Goal: Information Seeking & Learning: Understand process/instructions

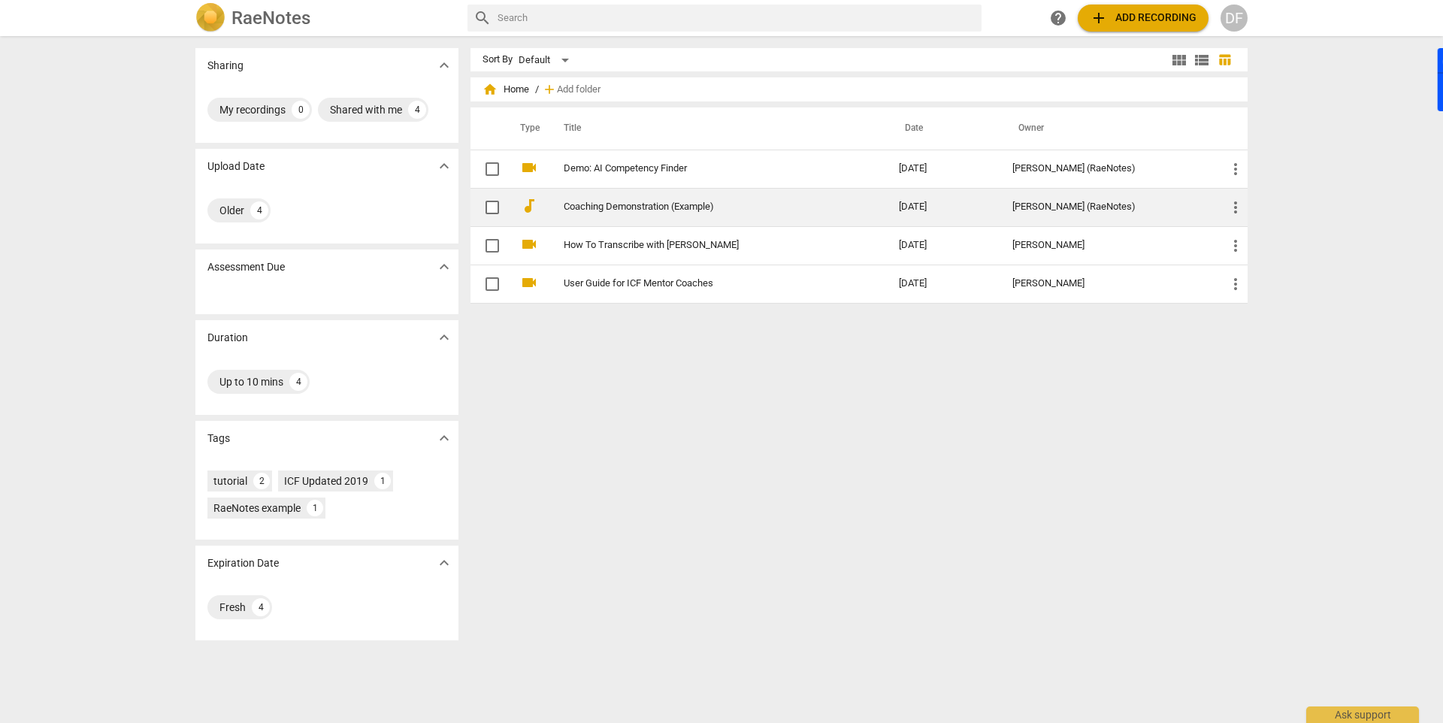
click at [635, 207] on link "Coaching Demonstration (Example)" at bounding box center [704, 206] width 281 height 11
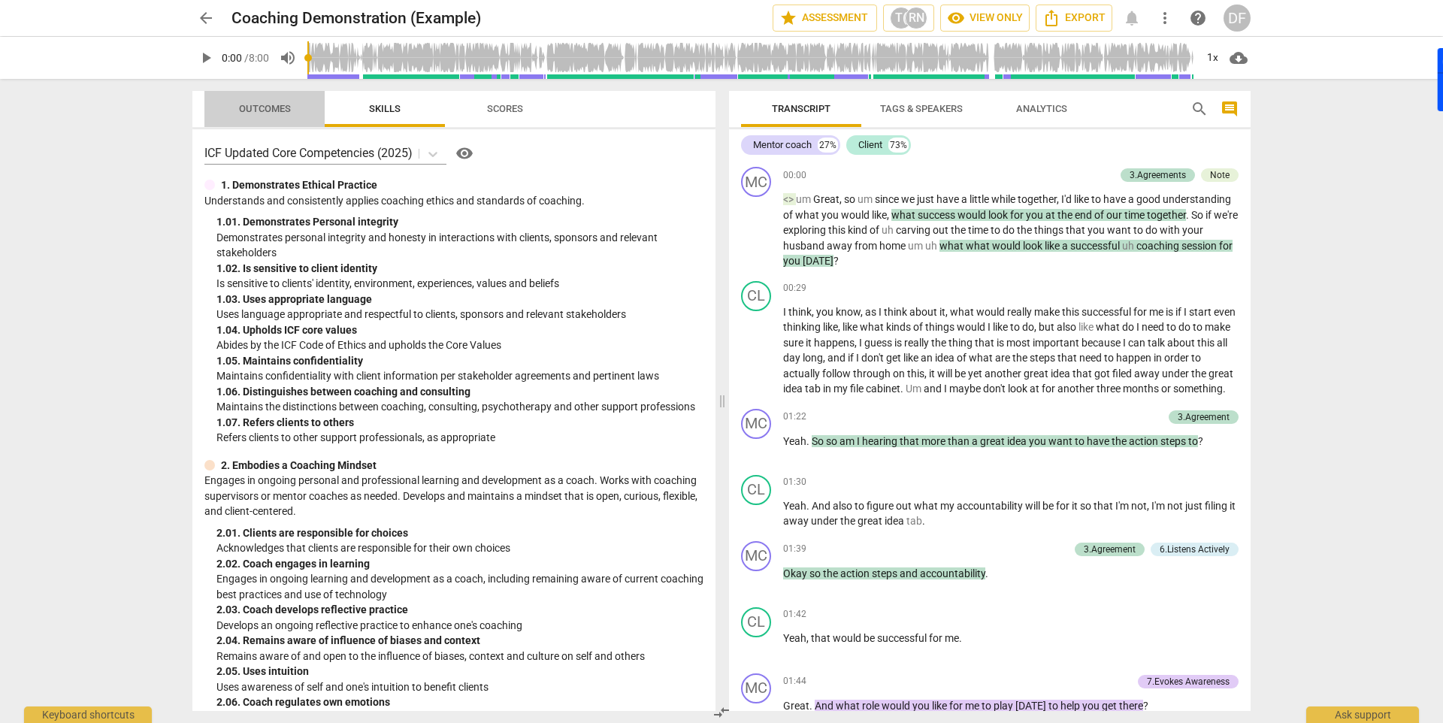
click at [272, 113] on span "Outcomes" at bounding box center [265, 108] width 52 height 11
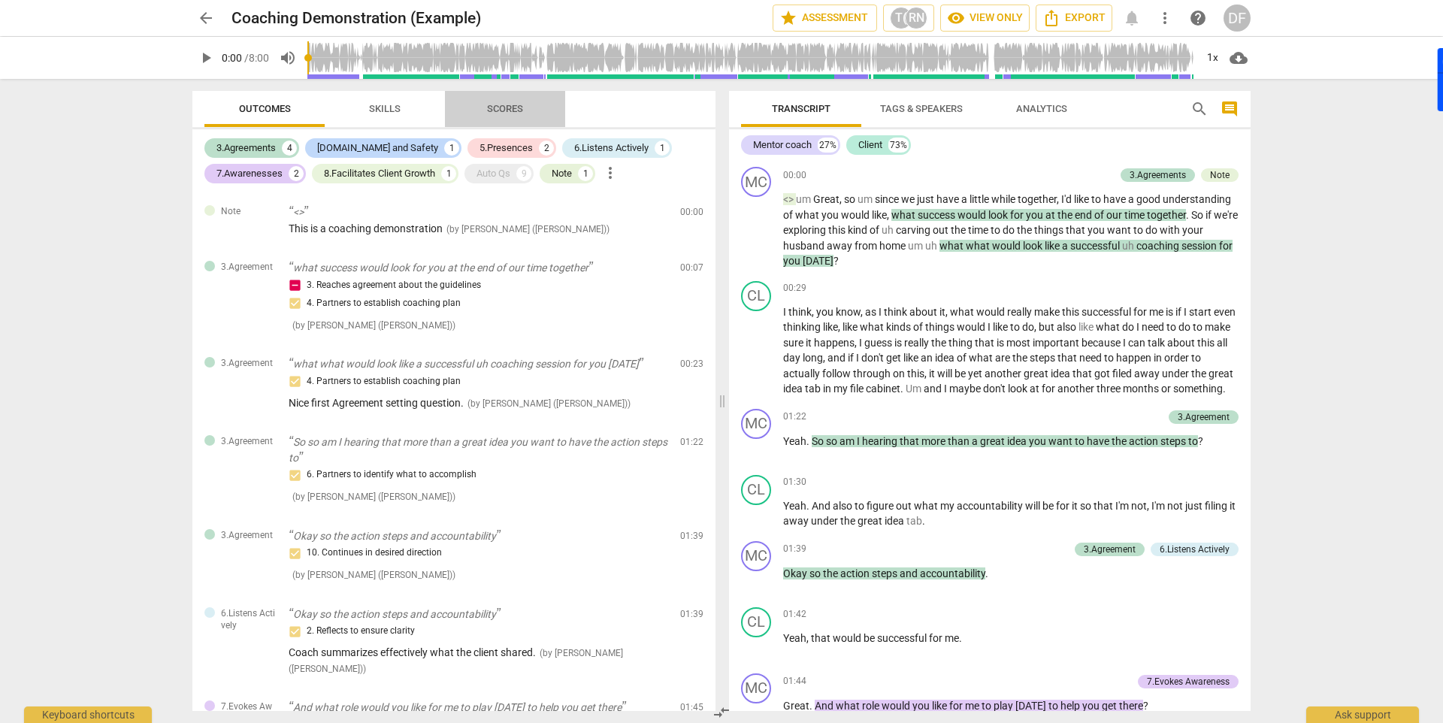
click at [502, 110] on span "Scores" at bounding box center [505, 108] width 36 height 11
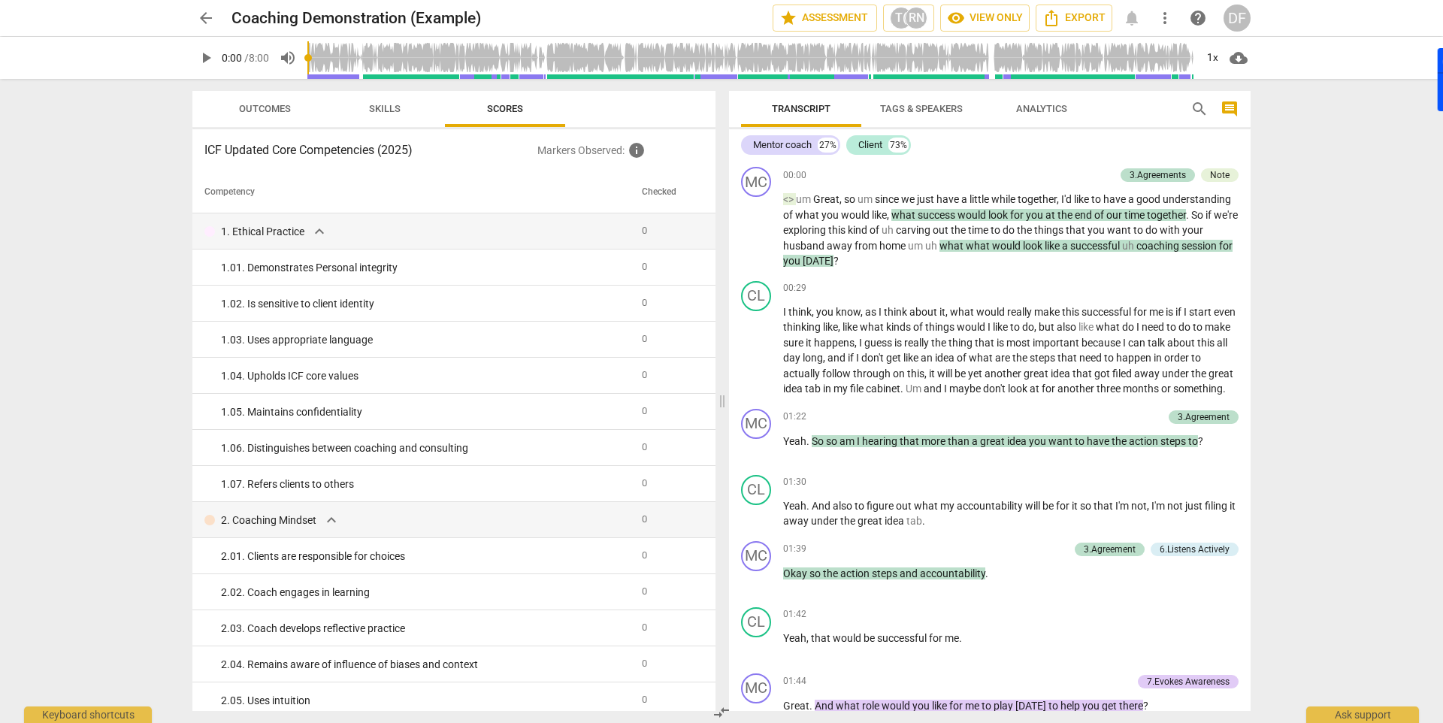
click at [266, 129] on div "ICF Updated Core Competencies (2025) Markers Observed : info Competency Checked…" at bounding box center [453, 420] width 523 height 582
click at [256, 121] on button "Outcomes" at bounding box center [264, 109] width 120 height 36
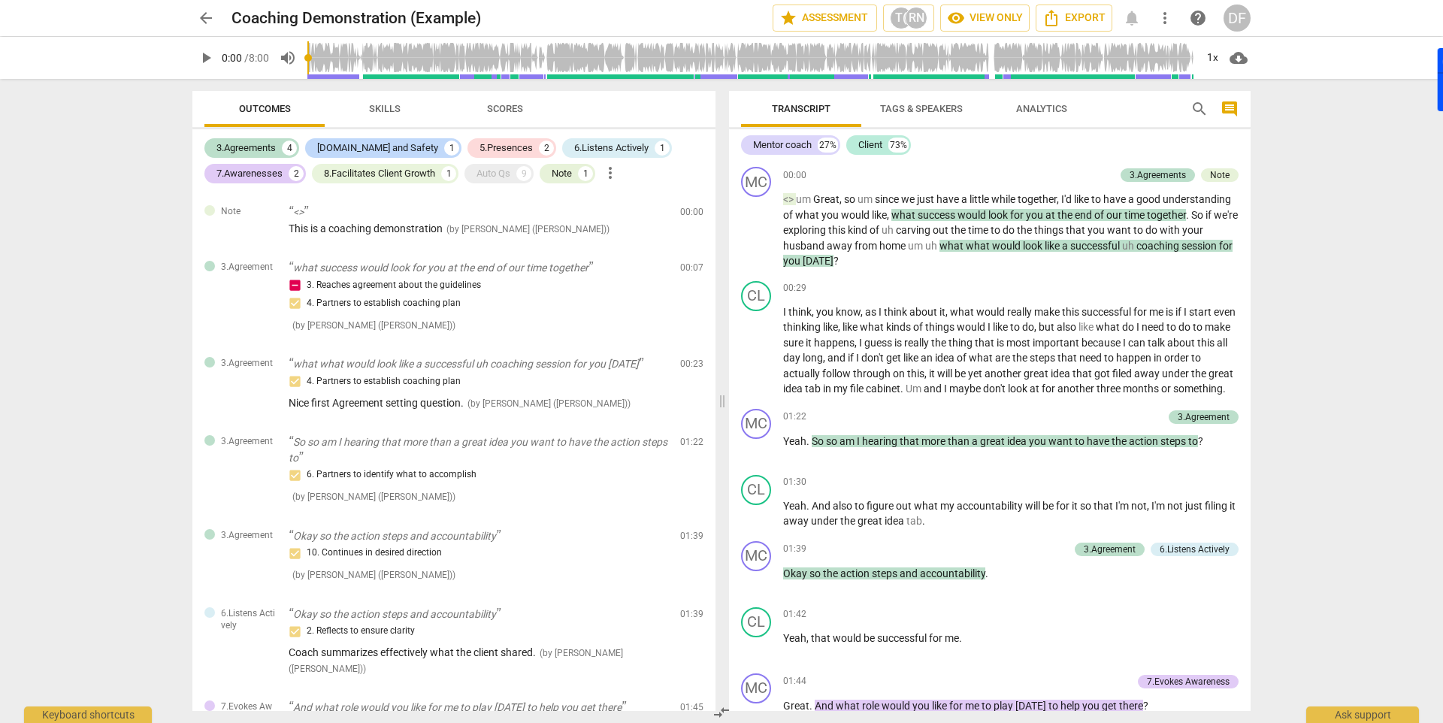
click at [198, 60] on span "play_arrow" at bounding box center [206, 58] width 18 height 18
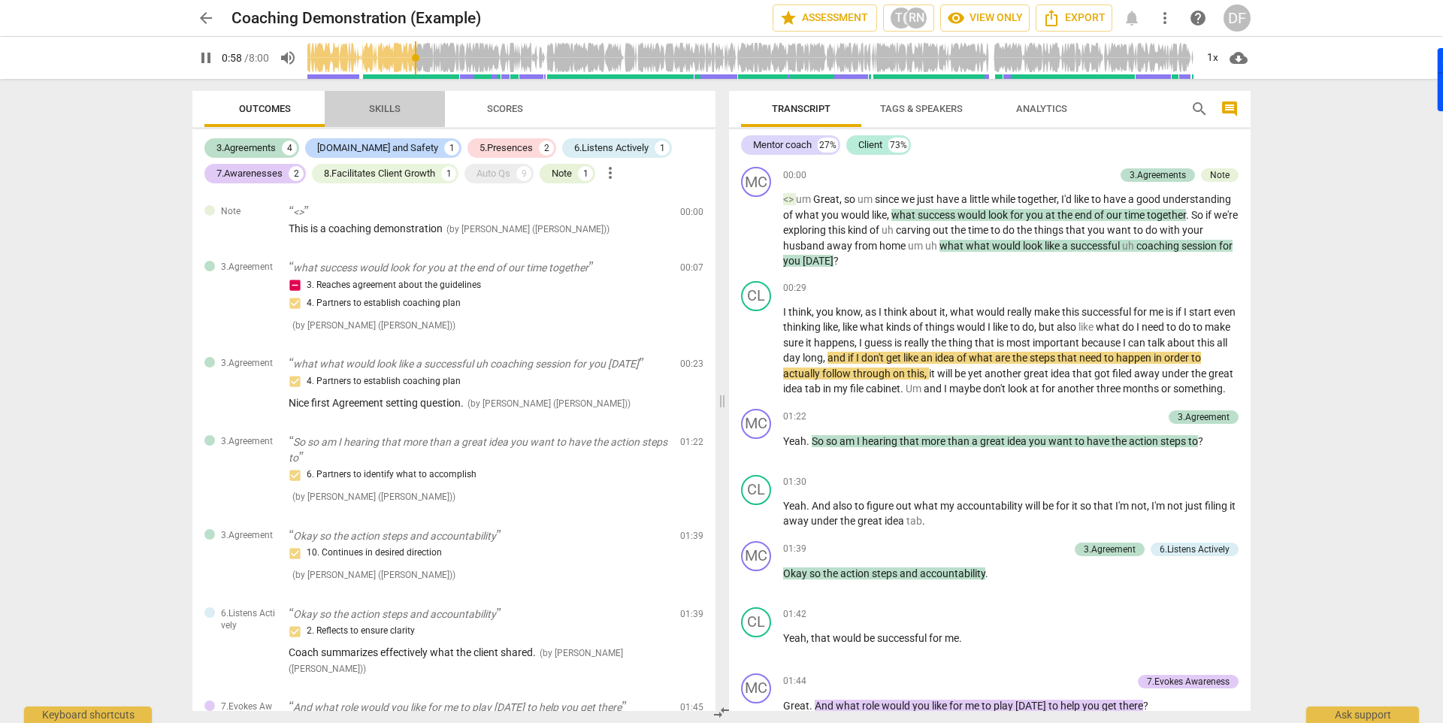
click at [379, 117] on span "Skills" at bounding box center [385, 109] width 68 height 20
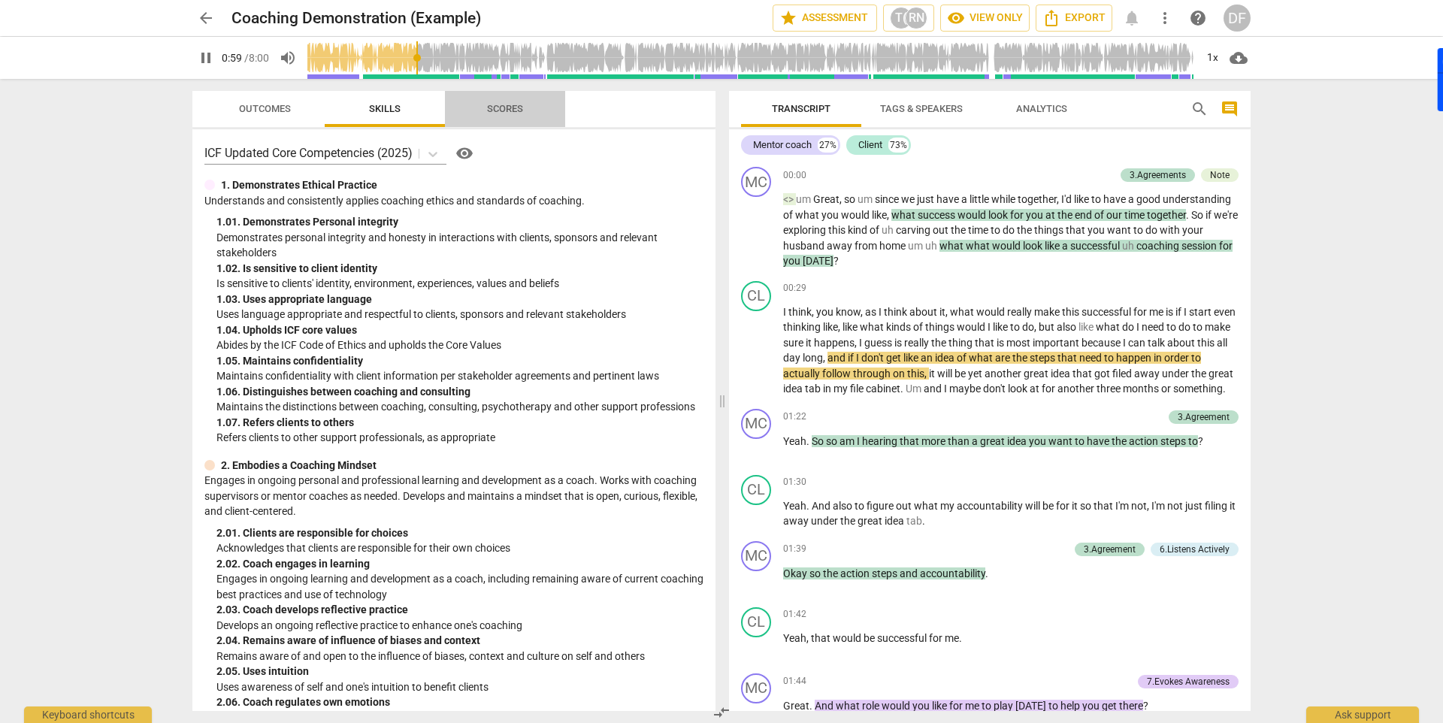
click at [509, 104] on span "Scores" at bounding box center [505, 108] width 36 height 11
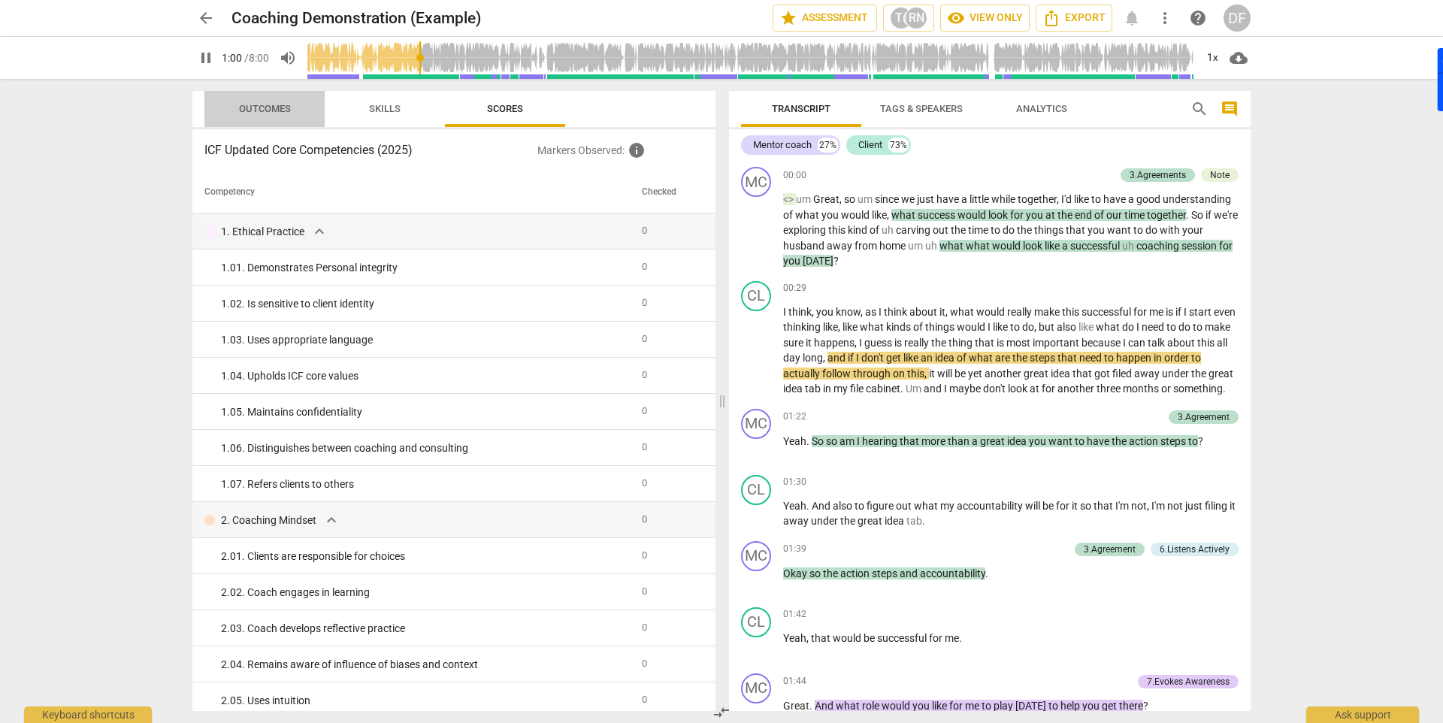
click at [251, 117] on span "Outcomes" at bounding box center [265, 109] width 88 height 20
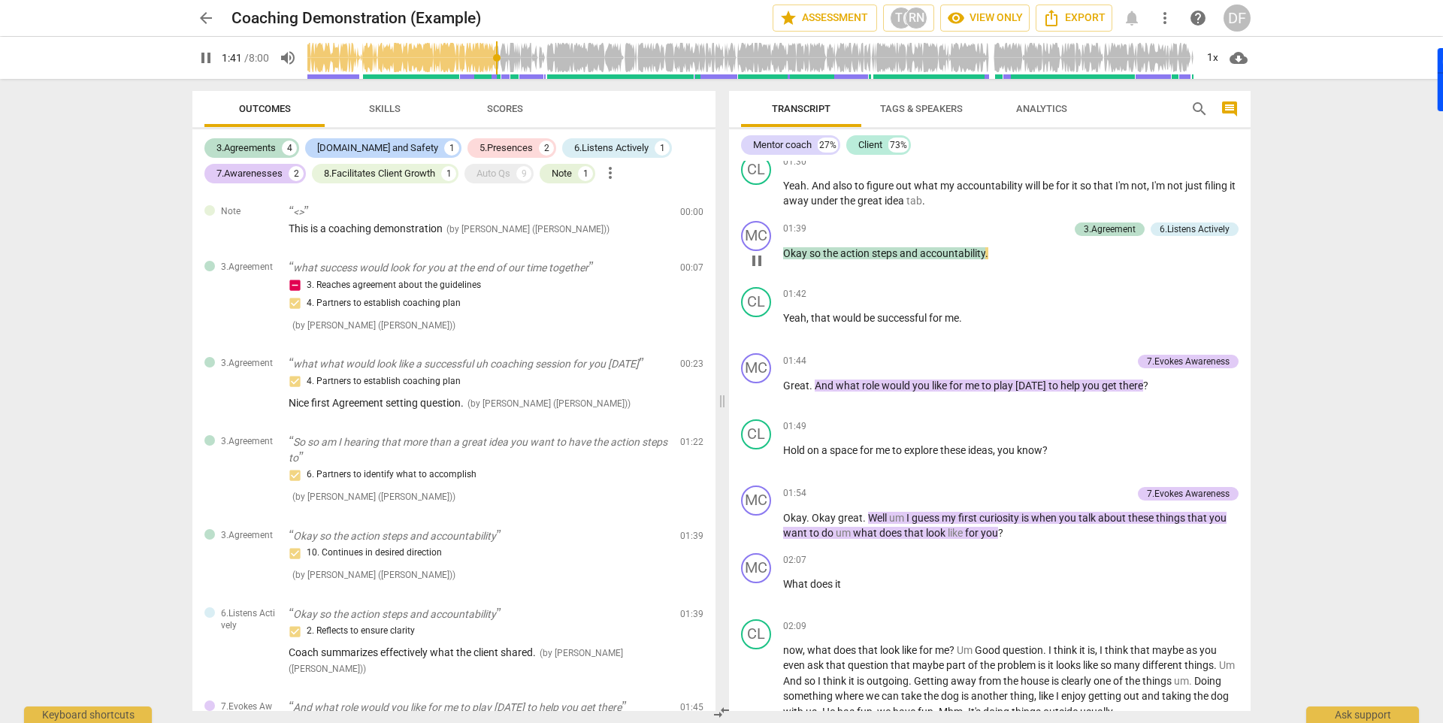
scroll to position [41, 0]
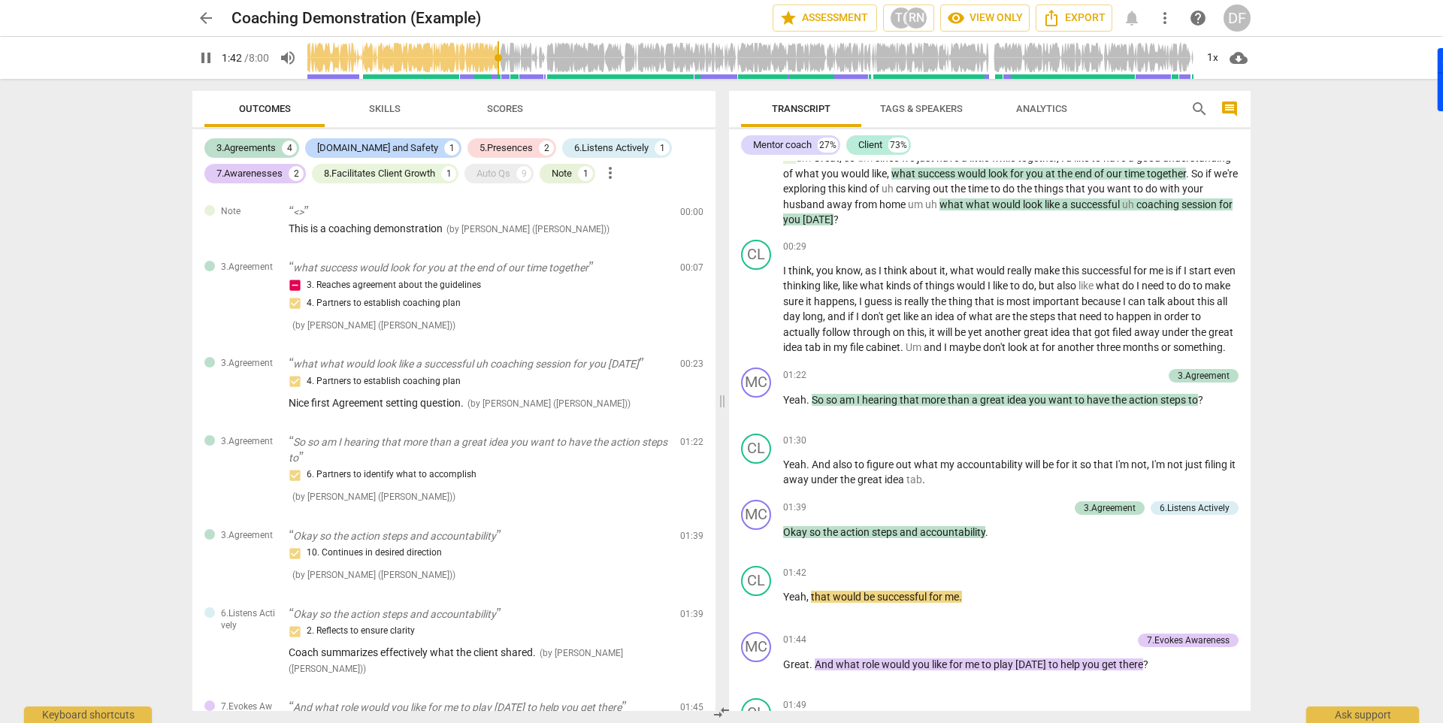
type input "103"
click at [207, 25] on span "arrow_back" at bounding box center [206, 18] width 18 height 18
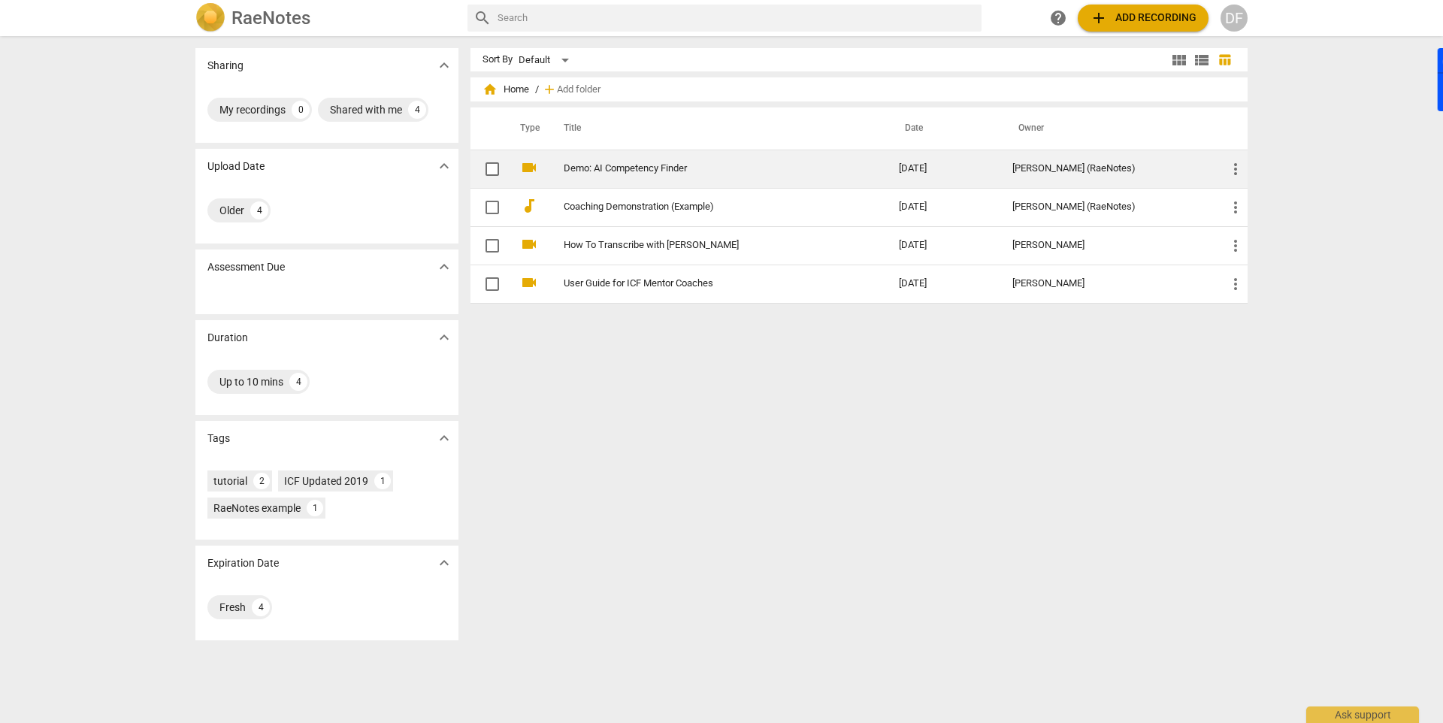
click at [631, 169] on link "Demo: AI Competency Finder" at bounding box center [704, 168] width 281 height 11
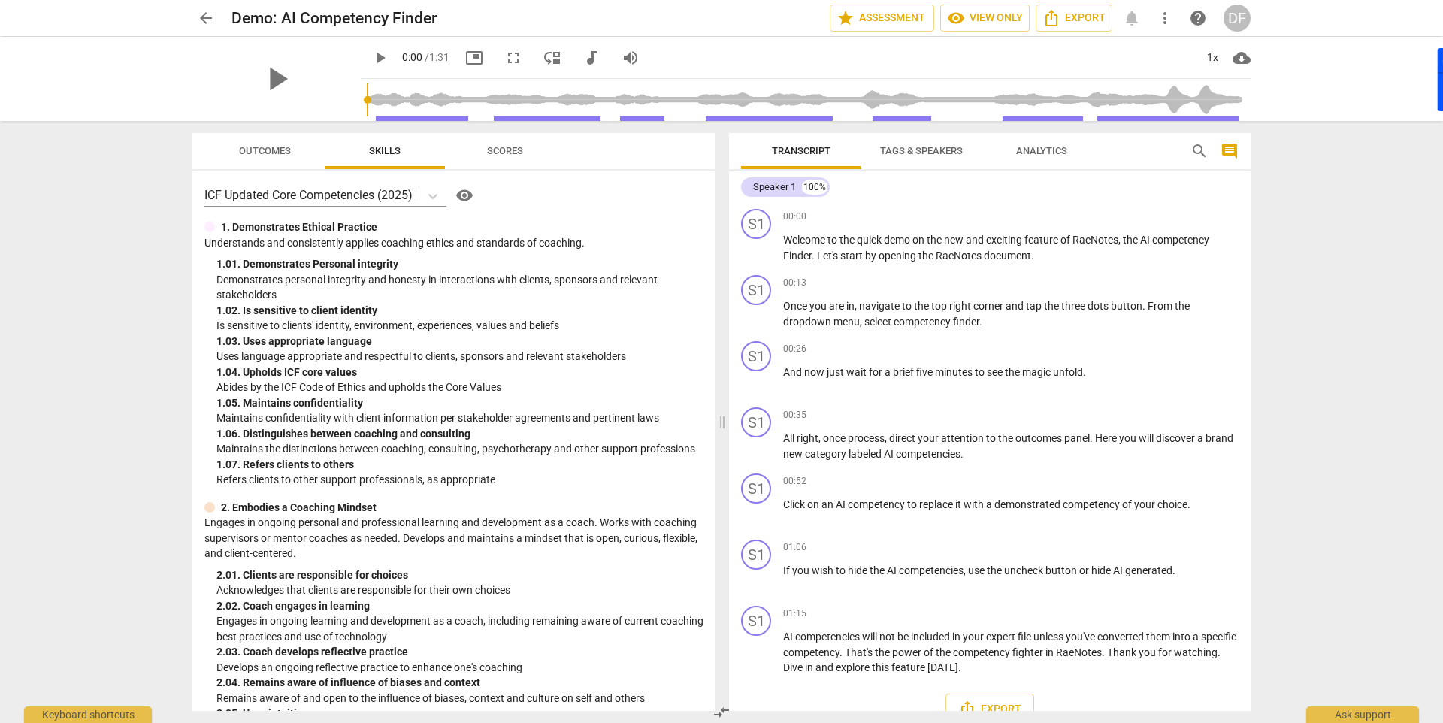
click at [285, 165] on button "Outcomes" at bounding box center [264, 151] width 120 height 36
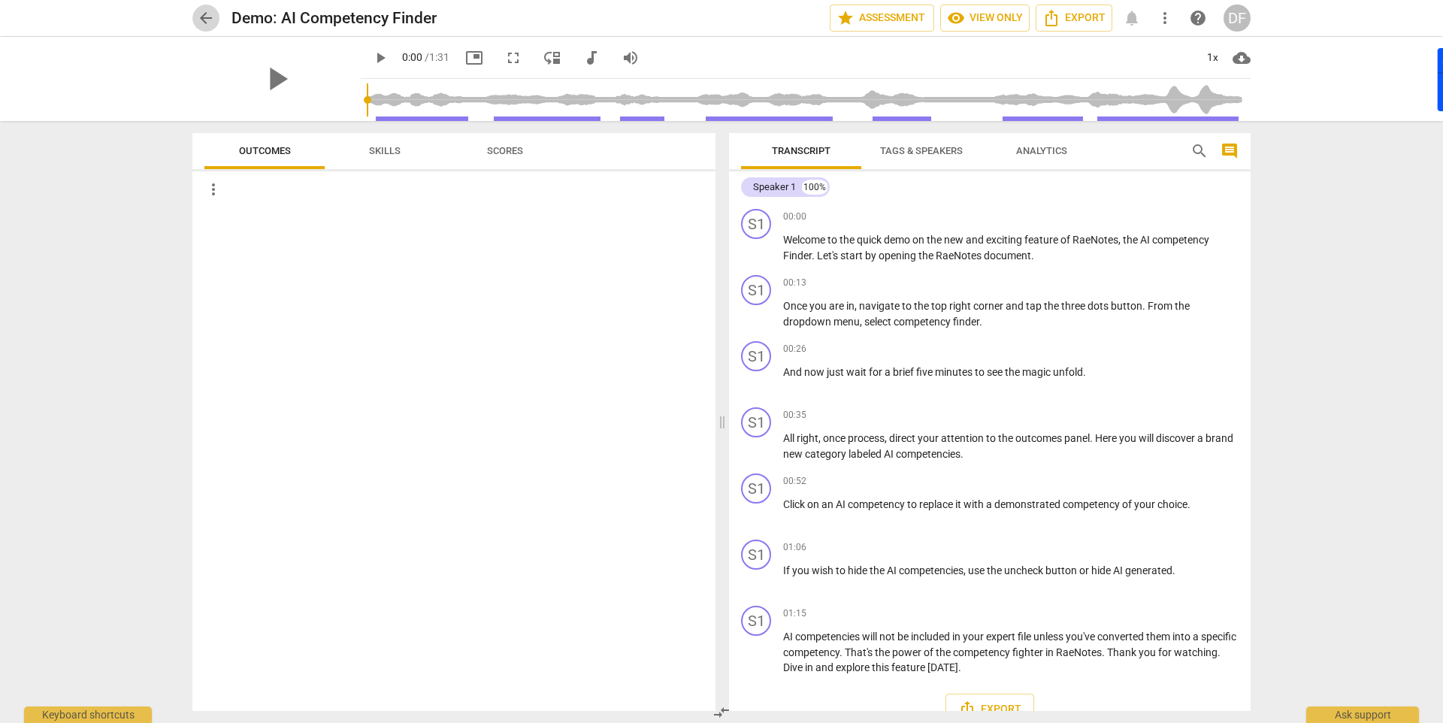
click at [202, 23] on span "arrow_back" at bounding box center [206, 18] width 18 height 18
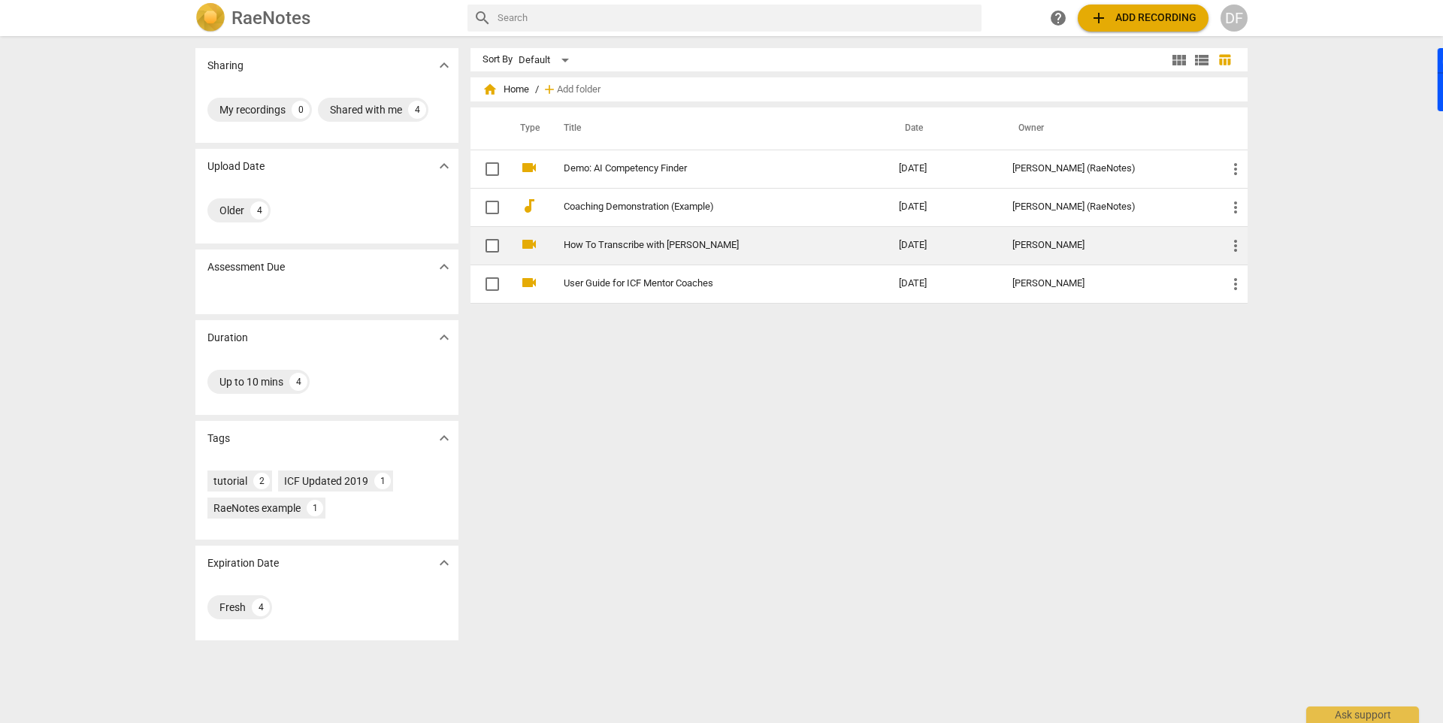
click at [636, 245] on link "How To Transcribe with [PERSON_NAME]" at bounding box center [704, 245] width 281 height 11
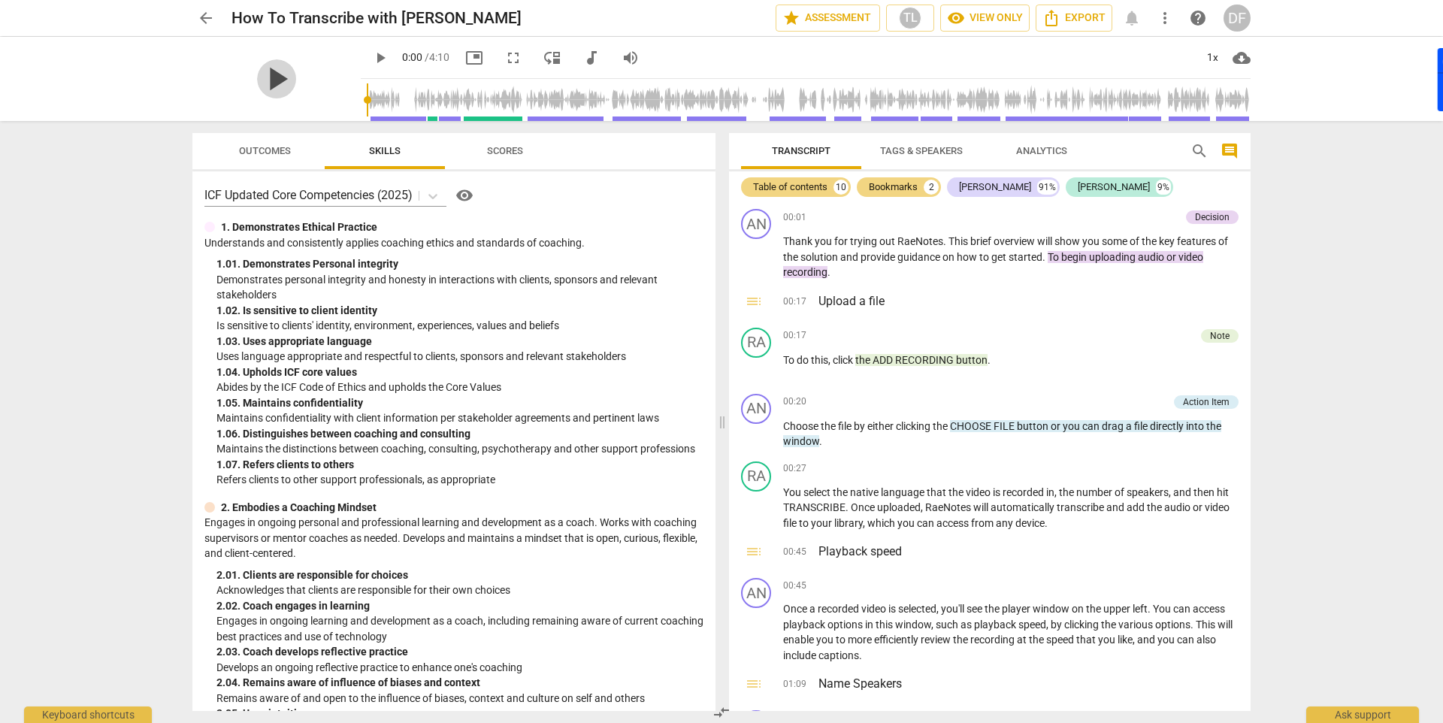
click at [278, 85] on span "play_arrow" at bounding box center [276, 78] width 39 height 39
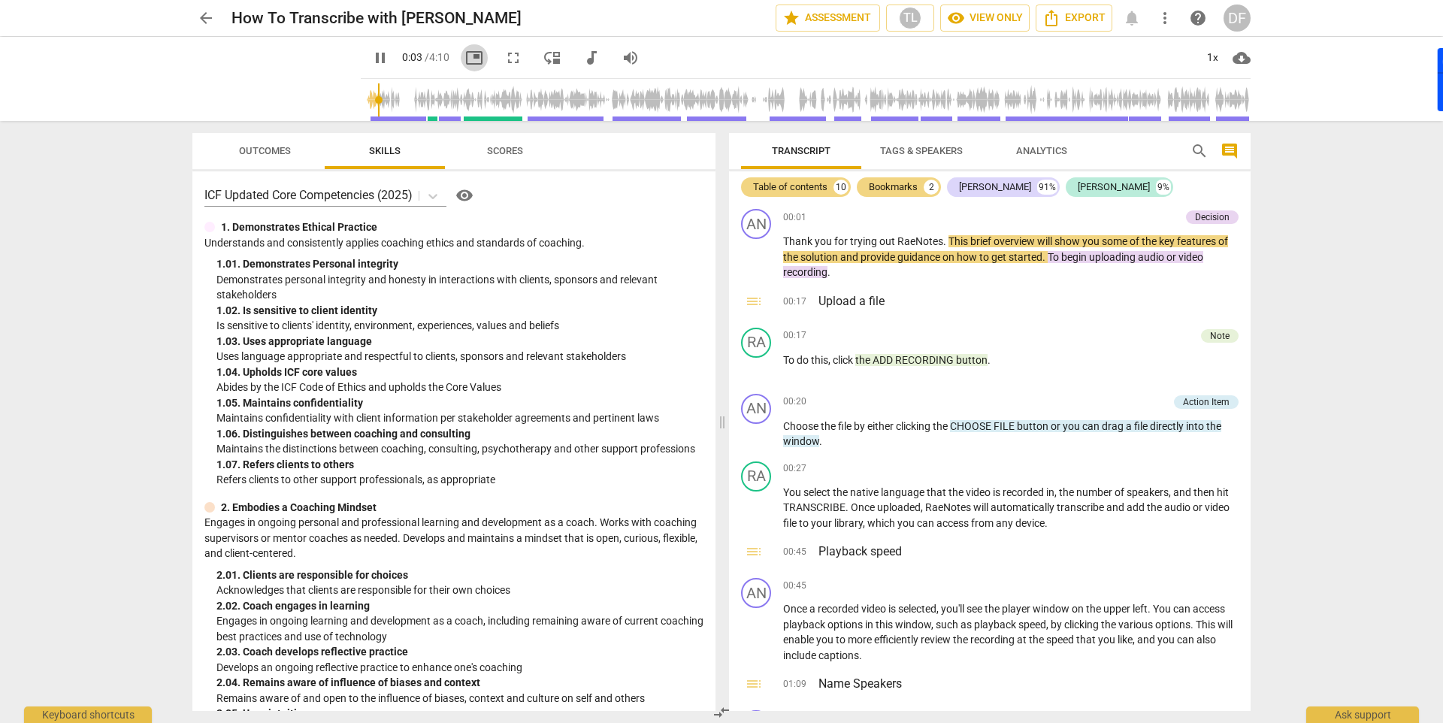
click at [465, 62] on span "picture_in_picture" at bounding box center [474, 58] width 18 height 18
click at [504, 63] on span "fullscreen" at bounding box center [513, 58] width 18 height 18
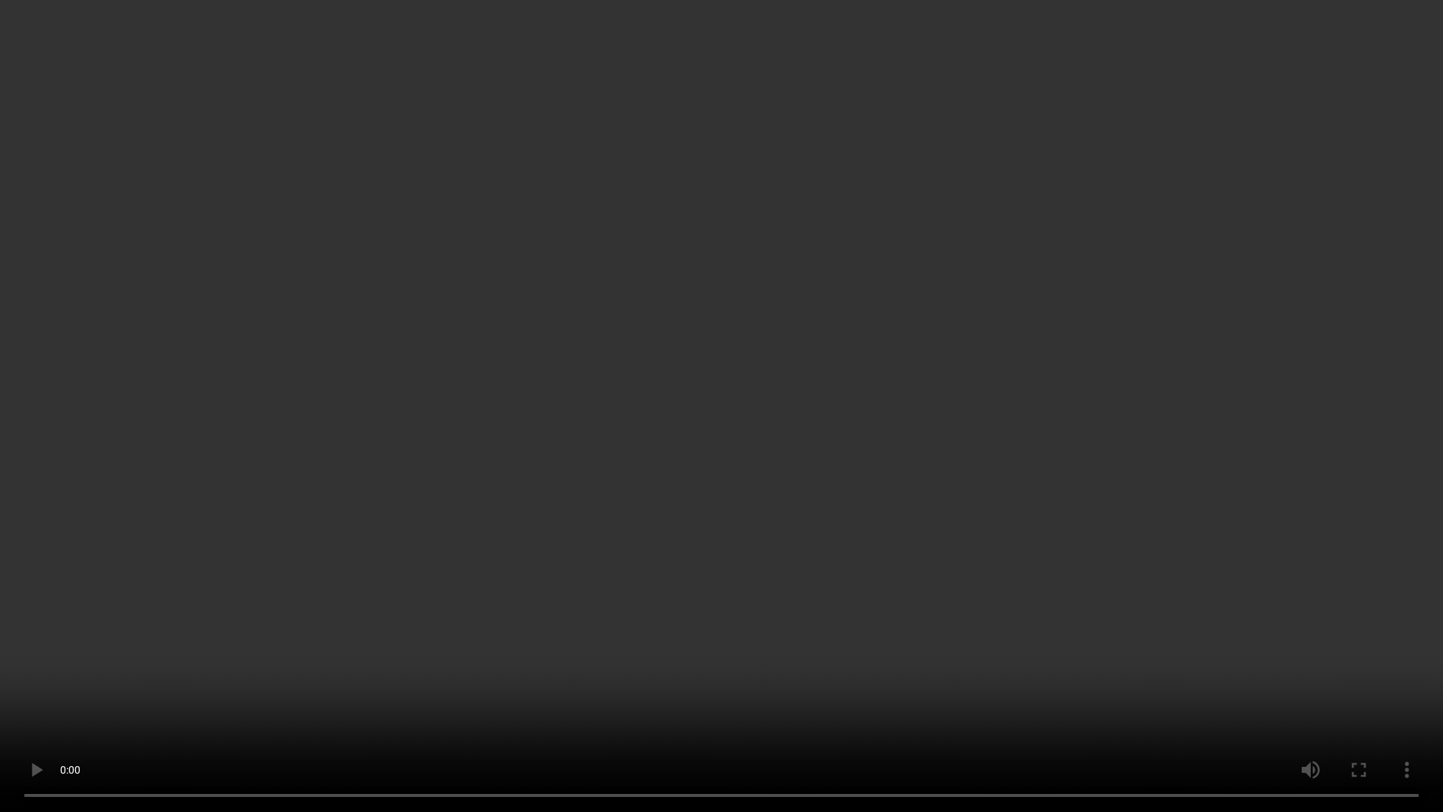
click at [1109, 292] on video at bounding box center [721, 406] width 1443 height 812
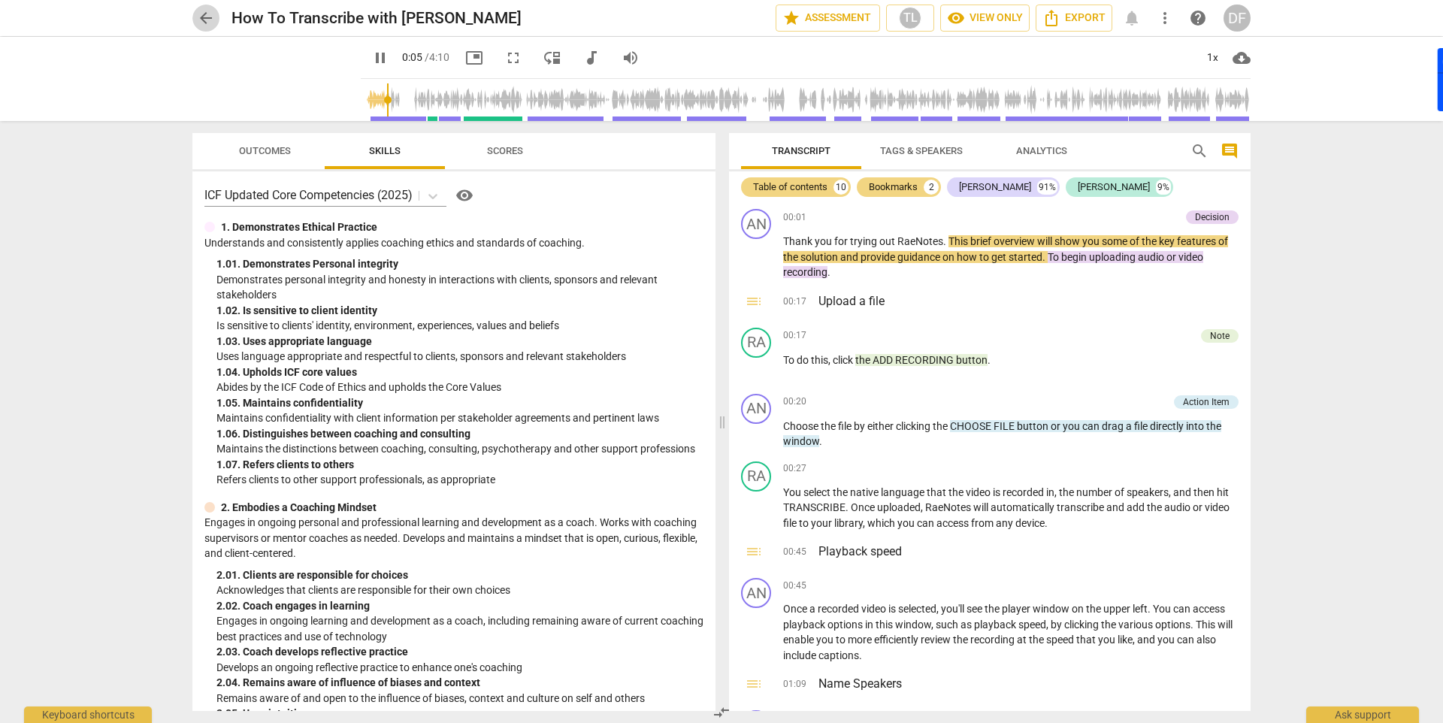
type input "6"
click at [201, 18] on span "arrow_back" at bounding box center [206, 18] width 18 height 18
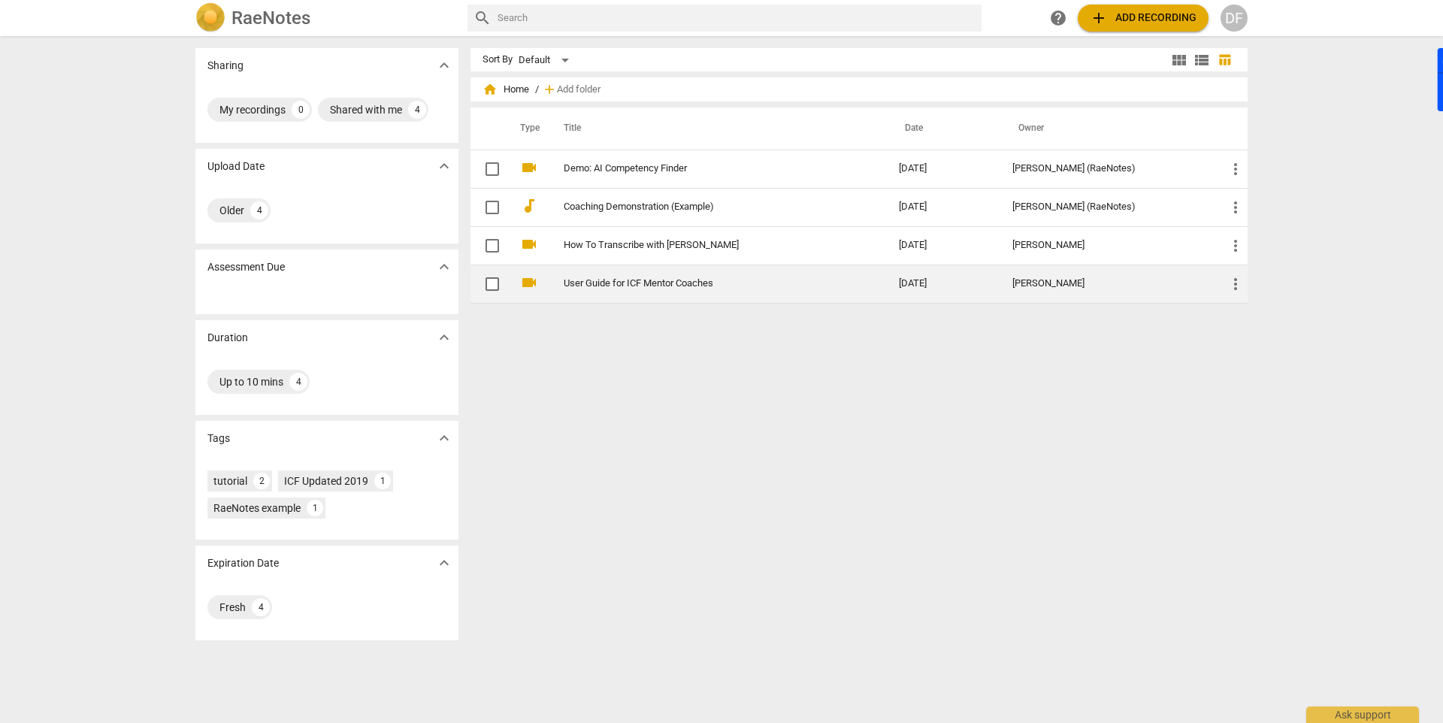
click at [643, 282] on link "User Guide for ICF Mentor Coaches" at bounding box center [704, 283] width 281 height 11
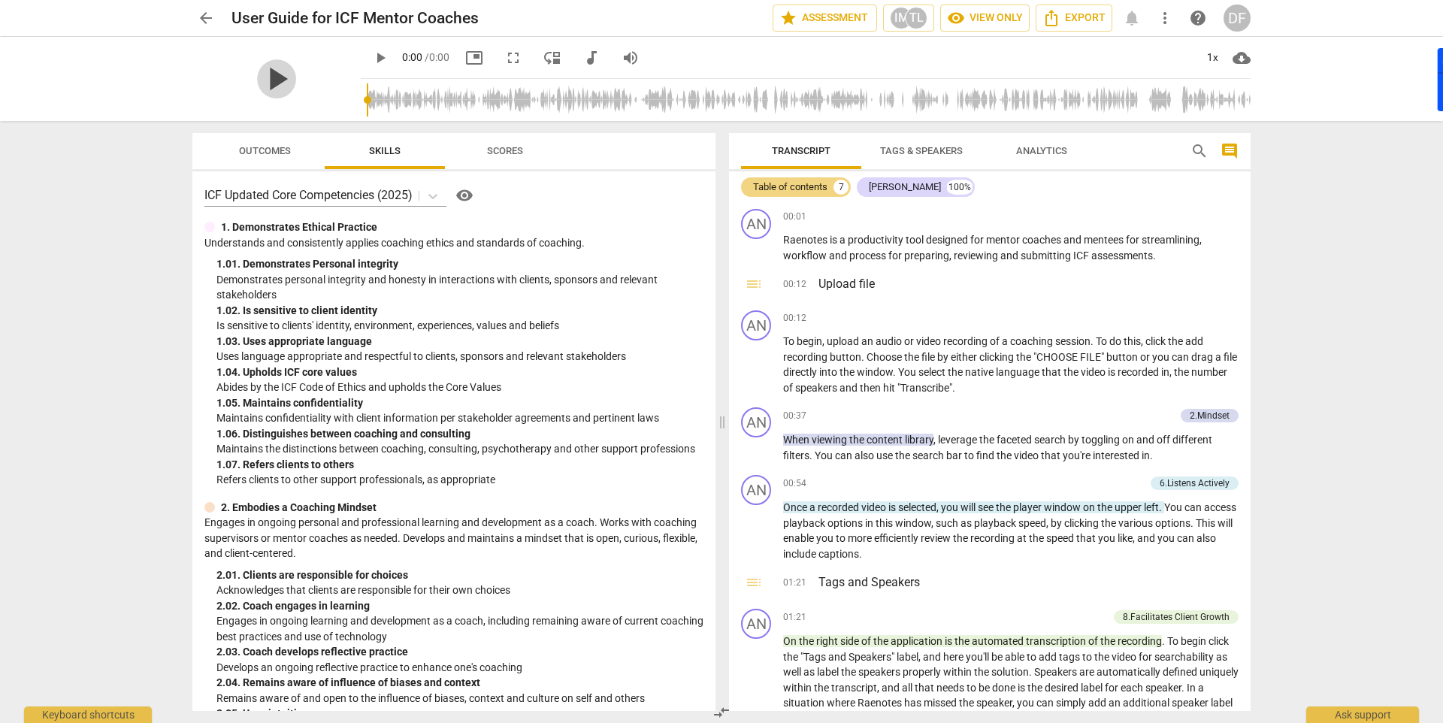
click at [314, 87] on div "play_arrow" at bounding box center [276, 79] width 168 height 84
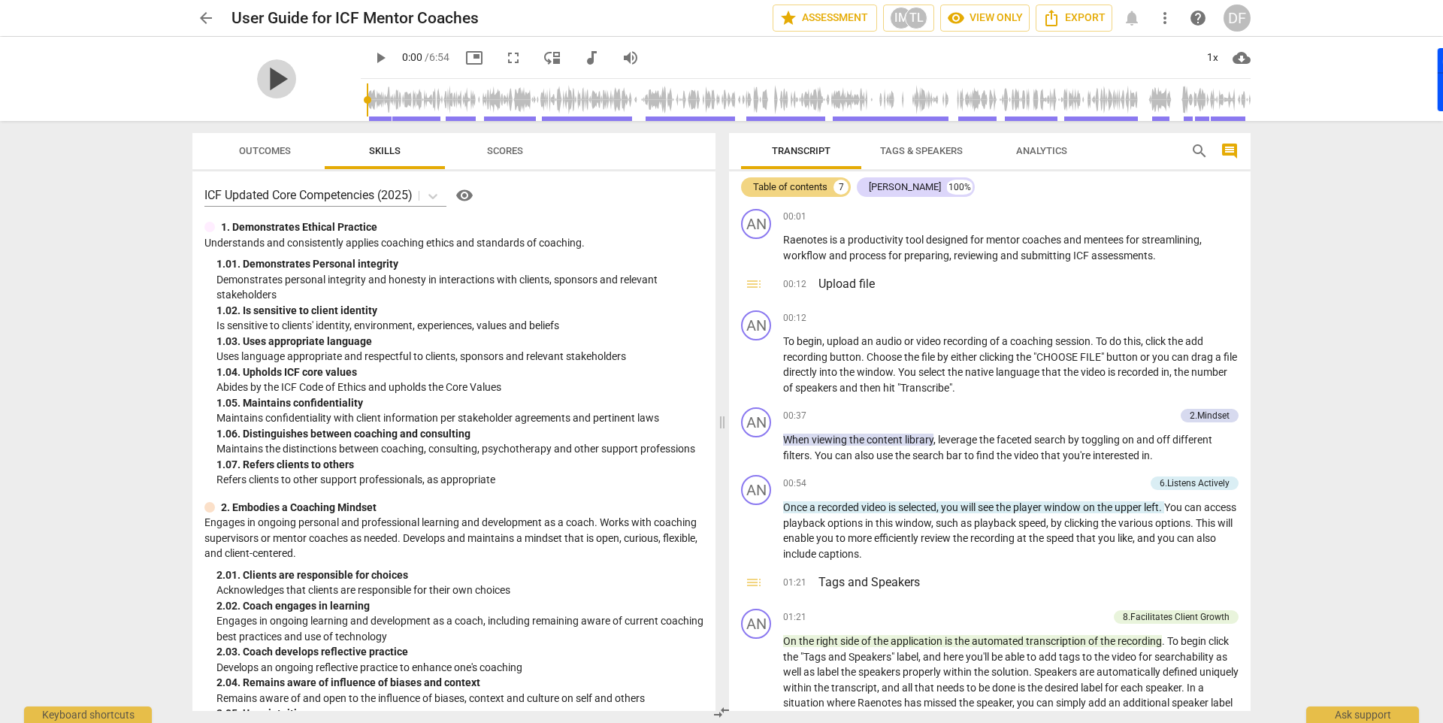
click at [280, 80] on span "play_arrow" at bounding box center [276, 78] width 39 height 39
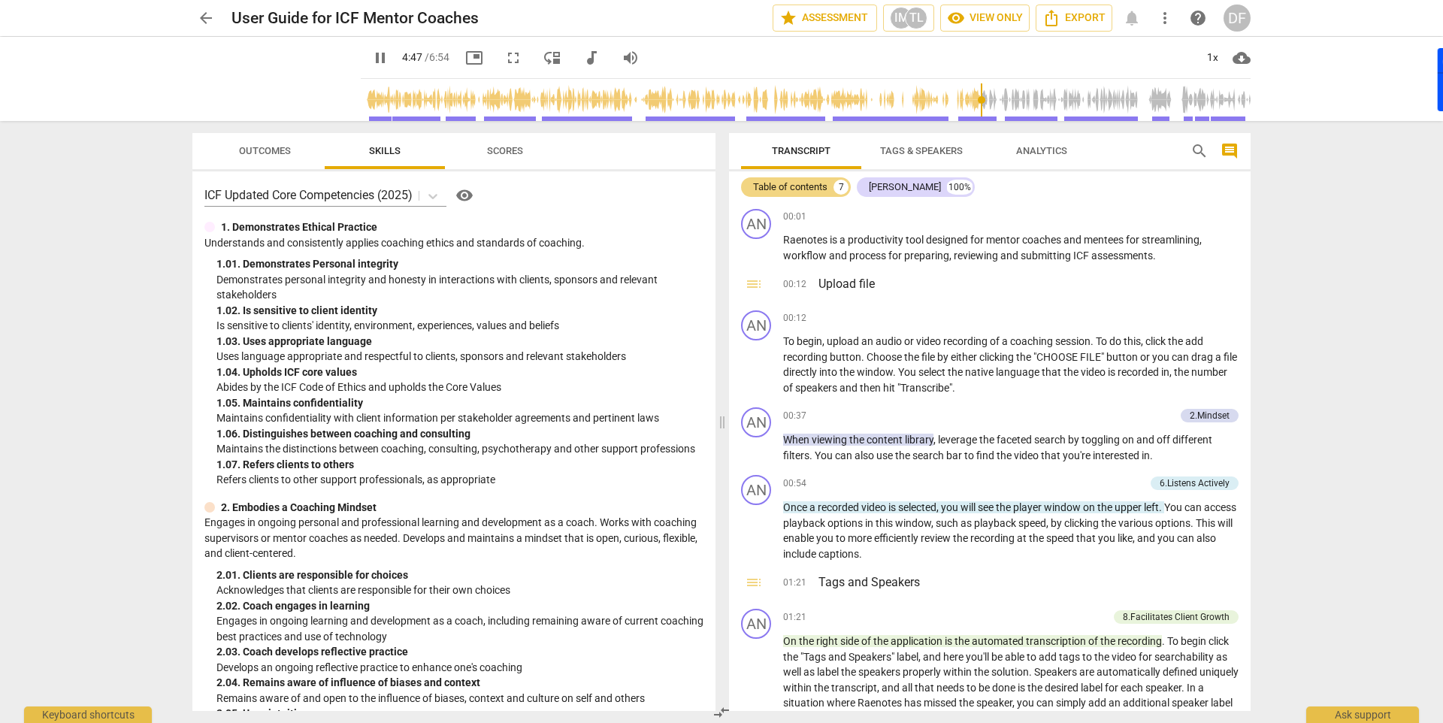
click at [961, 100] on input "range" at bounding box center [809, 100] width 884 height 48
click at [959, 99] on input "range" at bounding box center [809, 100] width 884 height 48
type input "414"
